Goal: Task Accomplishment & Management: Manage account settings

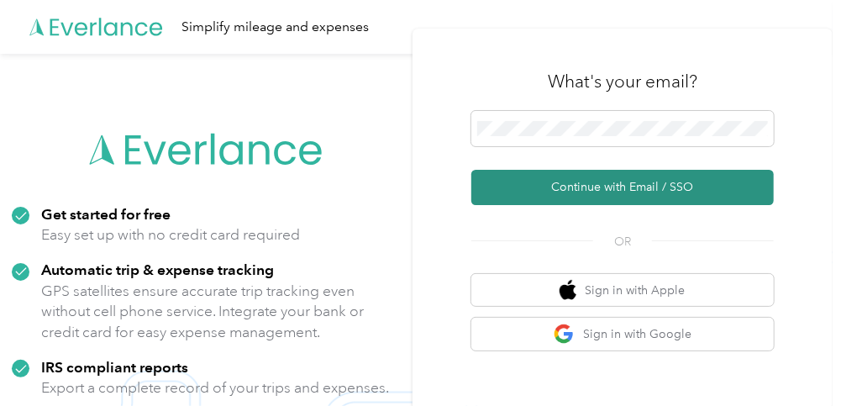
click at [650, 187] on button "Continue with Email / SSO" at bounding box center [622, 187] width 302 height 35
click at [639, 189] on button "Continue with Email / SSO" at bounding box center [622, 187] width 302 height 35
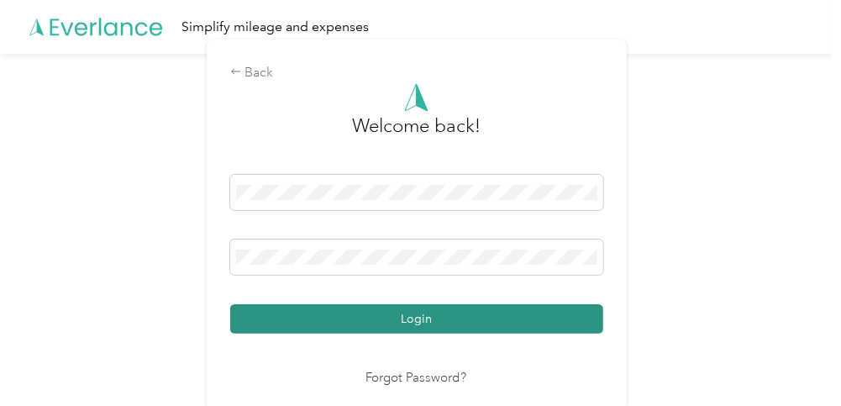
click at [450, 323] on button "Login" at bounding box center [416, 318] width 373 height 29
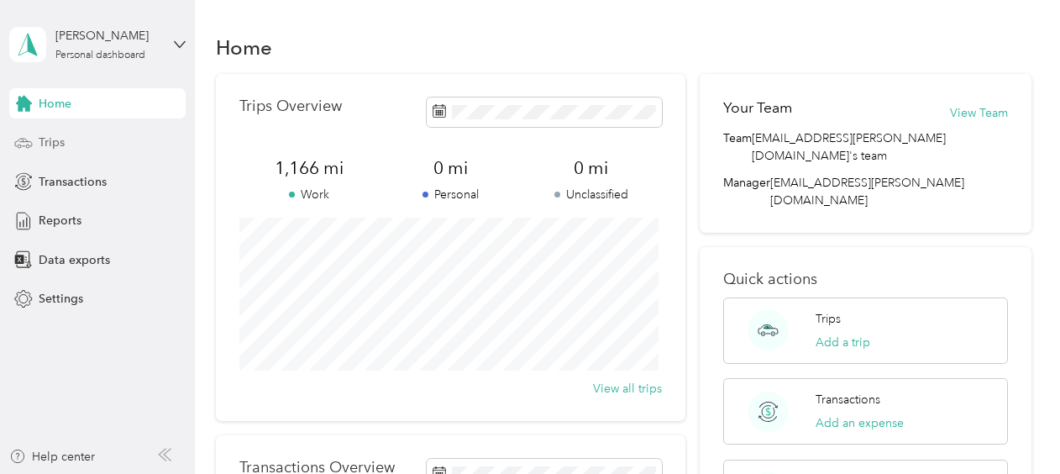
click at [62, 136] on span "Trips" at bounding box center [52, 143] width 26 height 18
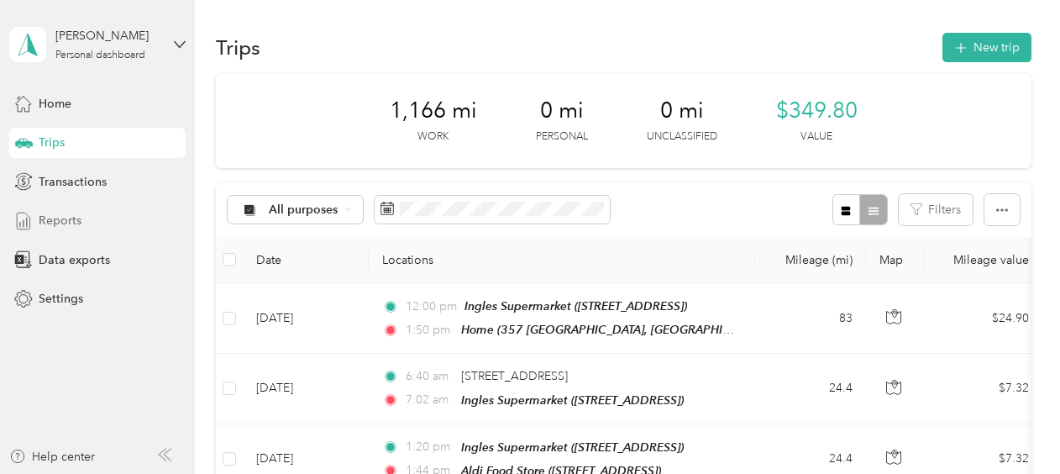
click at [48, 218] on span "Reports" at bounding box center [60, 221] width 43 height 18
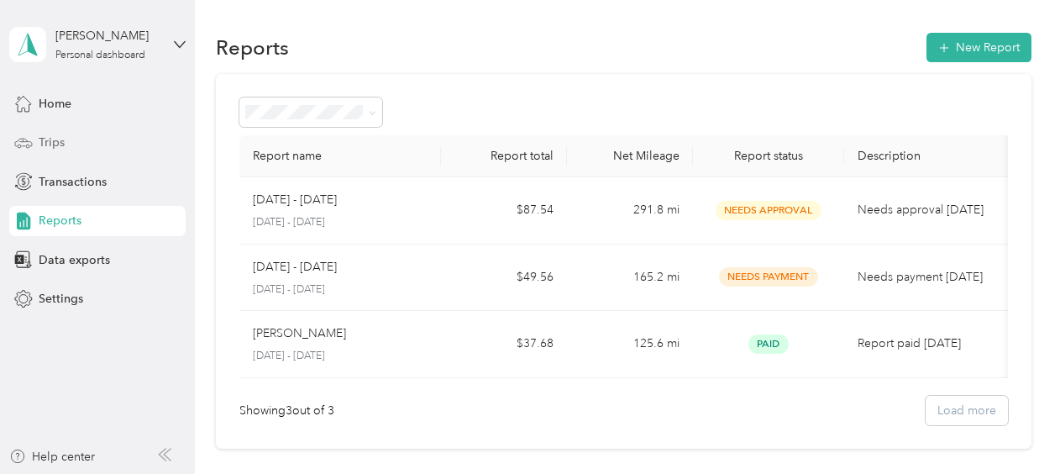
click at [47, 144] on span "Trips" at bounding box center [52, 143] width 26 height 18
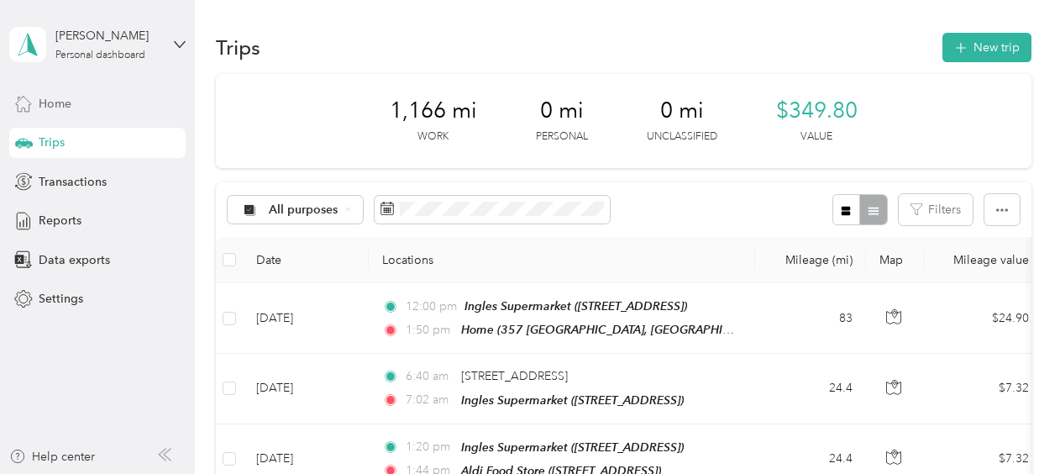
click at [48, 99] on span "Home" at bounding box center [55, 104] width 33 height 18
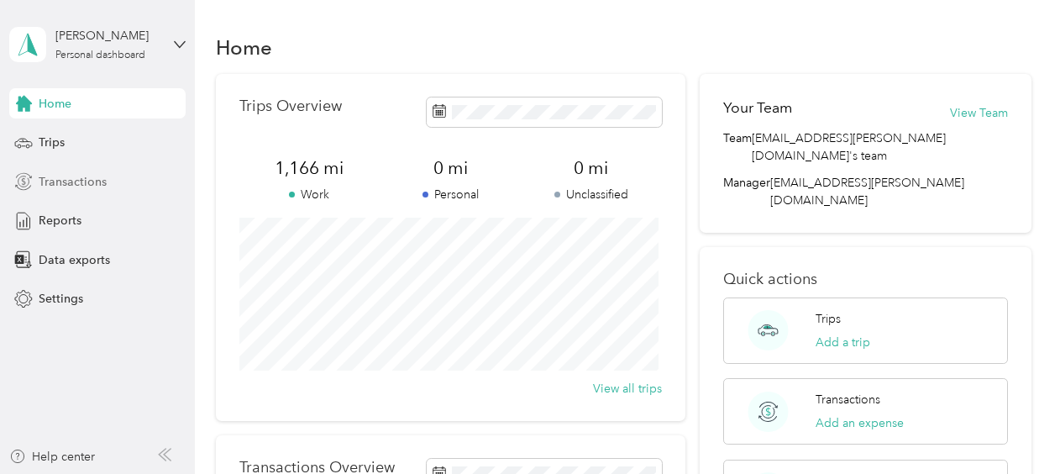
click at [76, 179] on span "Transactions" at bounding box center [73, 182] width 68 height 18
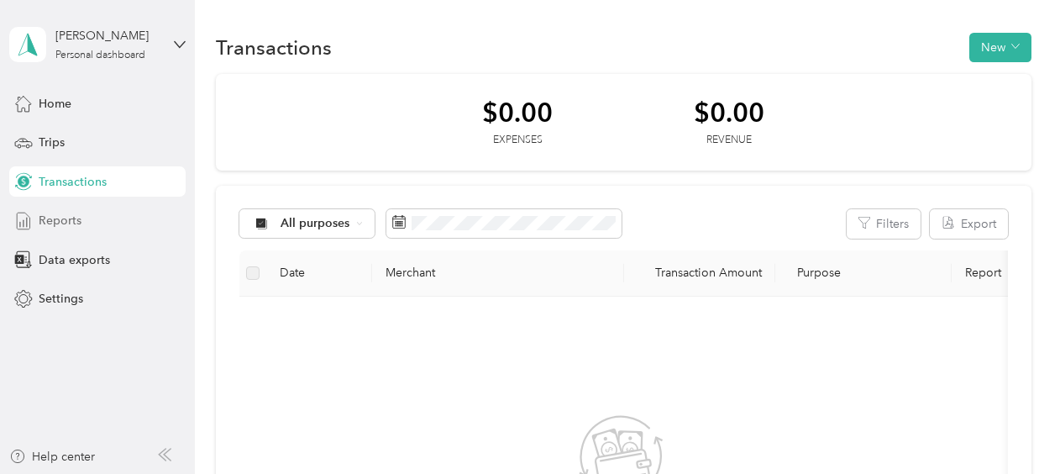
click at [65, 228] on span "Reports" at bounding box center [60, 221] width 43 height 18
